Goal: Browse casually

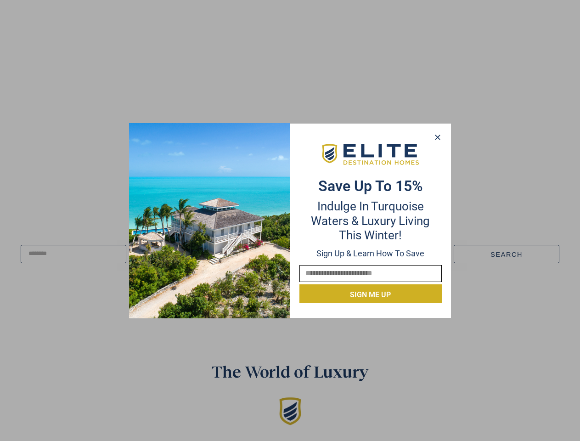
click at [290, 220] on div "Save up to 15% Indulge in Turquoise Waters & Luxury Living this winter! Sign up…" at bounding box center [370, 220] width 161 height 164
click at [437, 137] on icon at bounding box center [437, 136] width 5 height 5
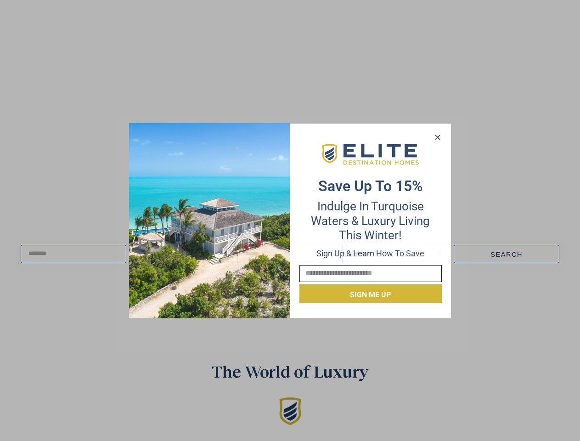
click at [437, 137] on icon at bounding box center [437, 136] width 5 height 5
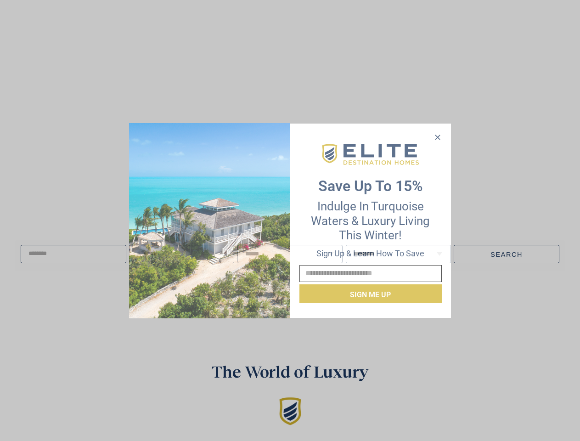
click at [437, 137] on icon at bounding box center [437, 136] width 5 height 5
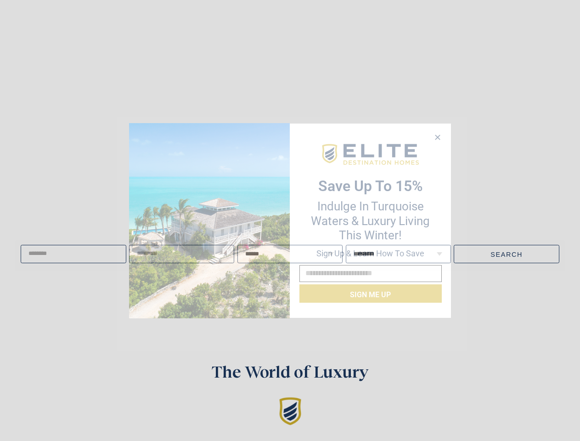
click at [209, 220] on img at bounding box center [209, 220] width 161 height 195
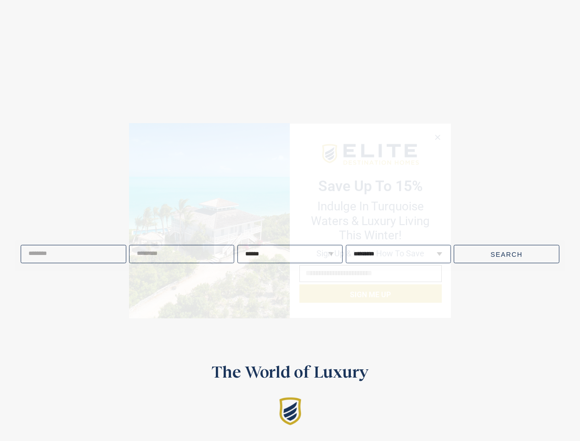
click at [370, 154] on video at bounding box center [290, 167] width 671 height 335
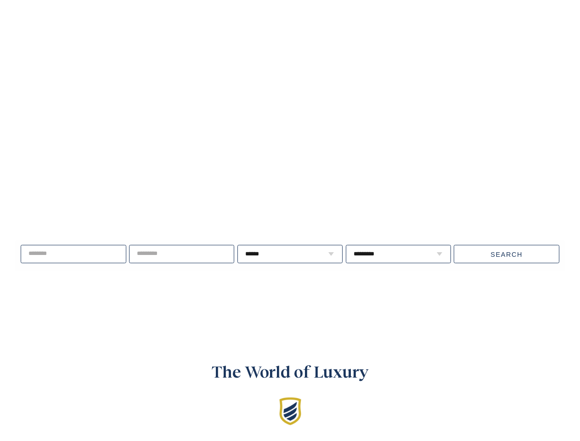
click at [370, 294] on div "Live well, travel often. ****** * * * * * * * * * ** ** ** ** ** ** **" at bounding box center [290, 254] width 580 height 118
